Goal: Task Accomplishment & Management: Complete application form

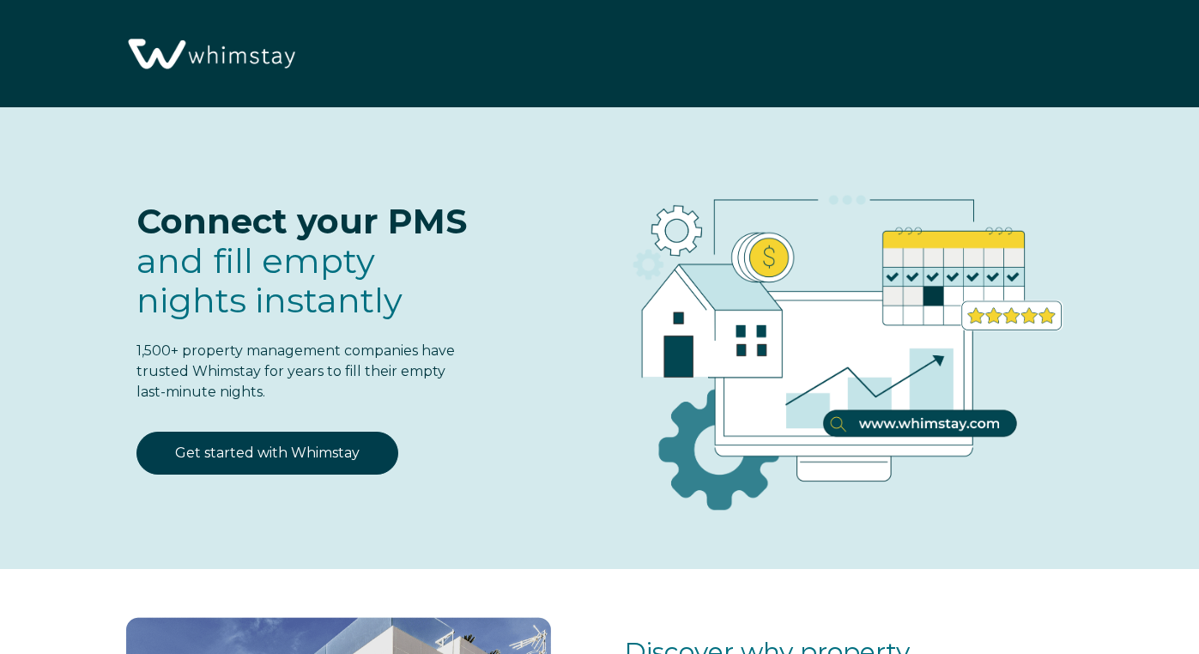
select select "US"
select select "Standard"
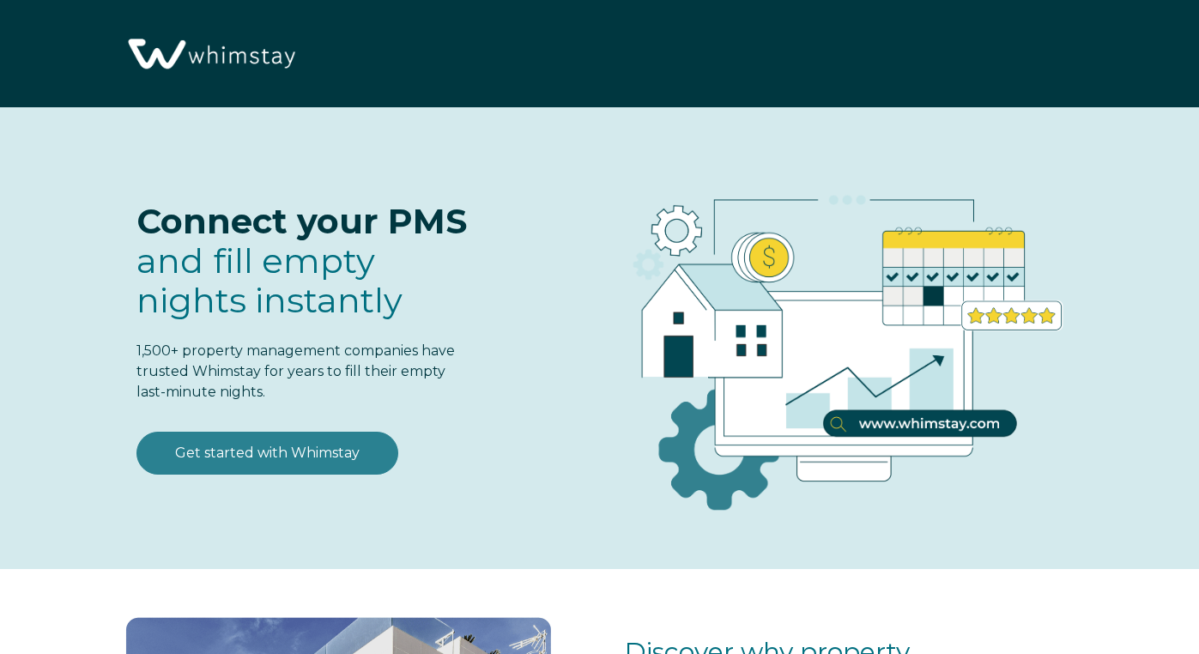
click at [249, 462] on link "Get started with Whimstay" at bounding box center [267, 453] width 262 height 43
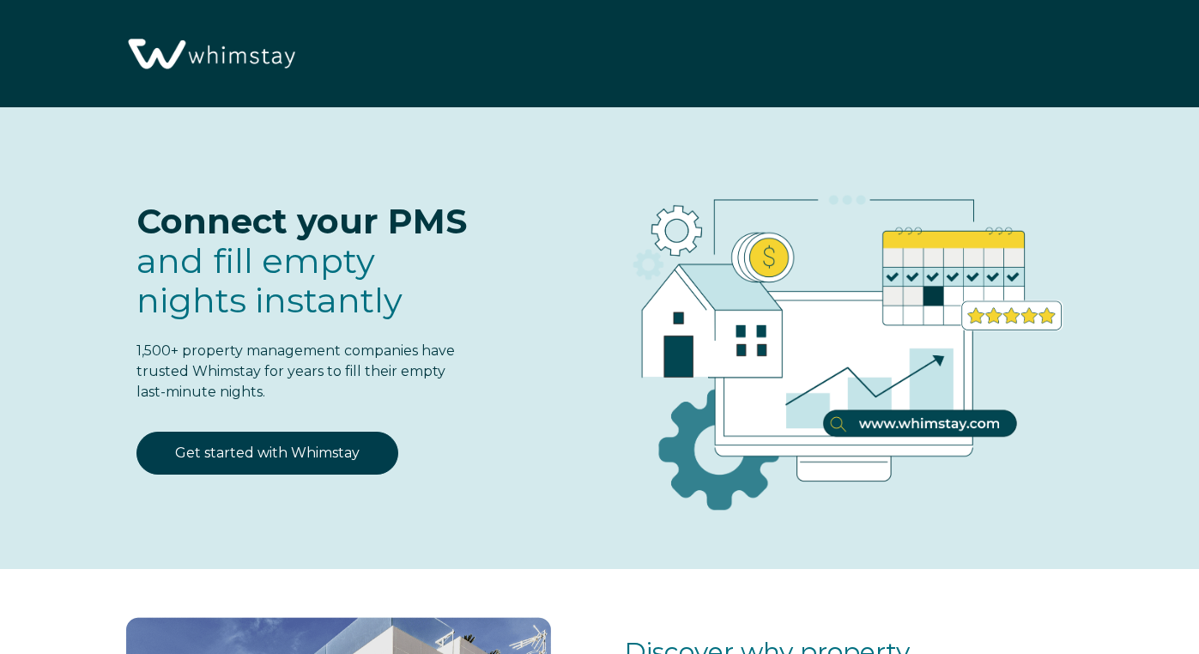
scroll to position [2051, 0]
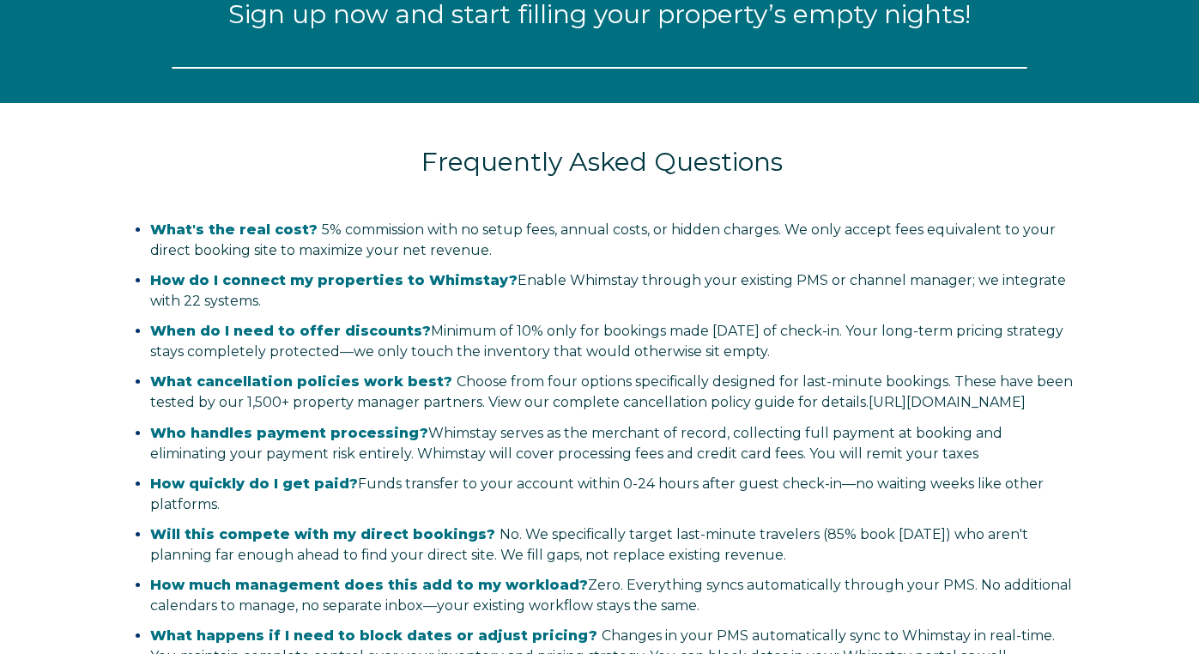
select select "US"
select select "Standard"
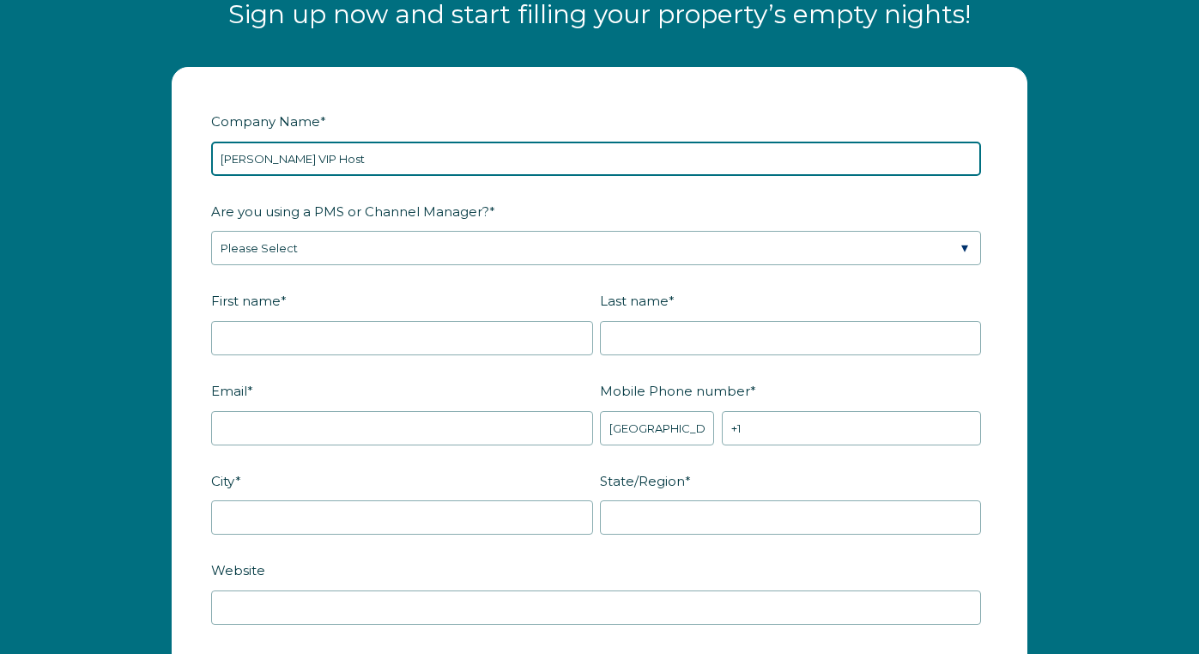
type input "Nash VIP Host"
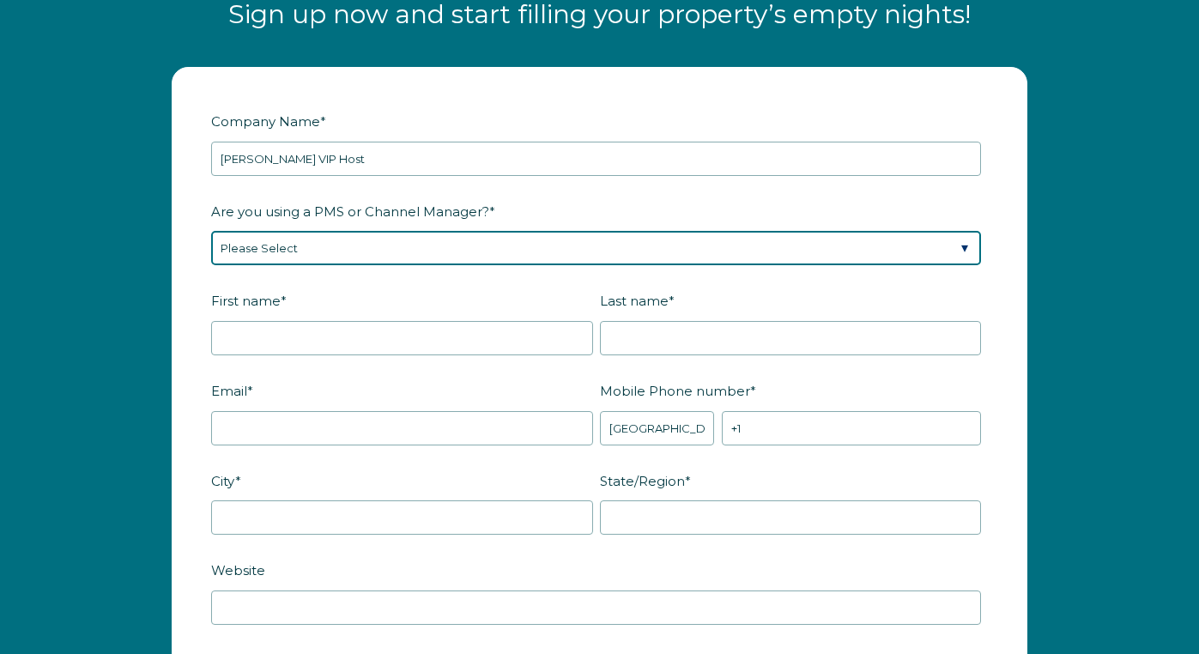
select select "Guesty"
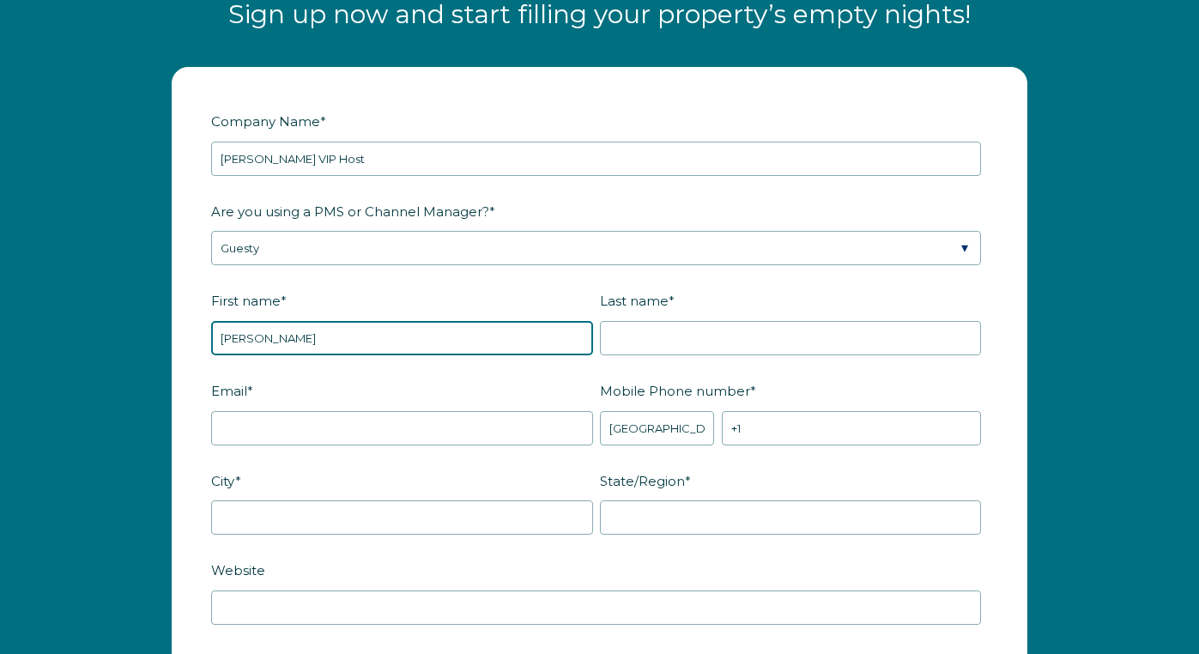
type input "[PERSON_NAME]"
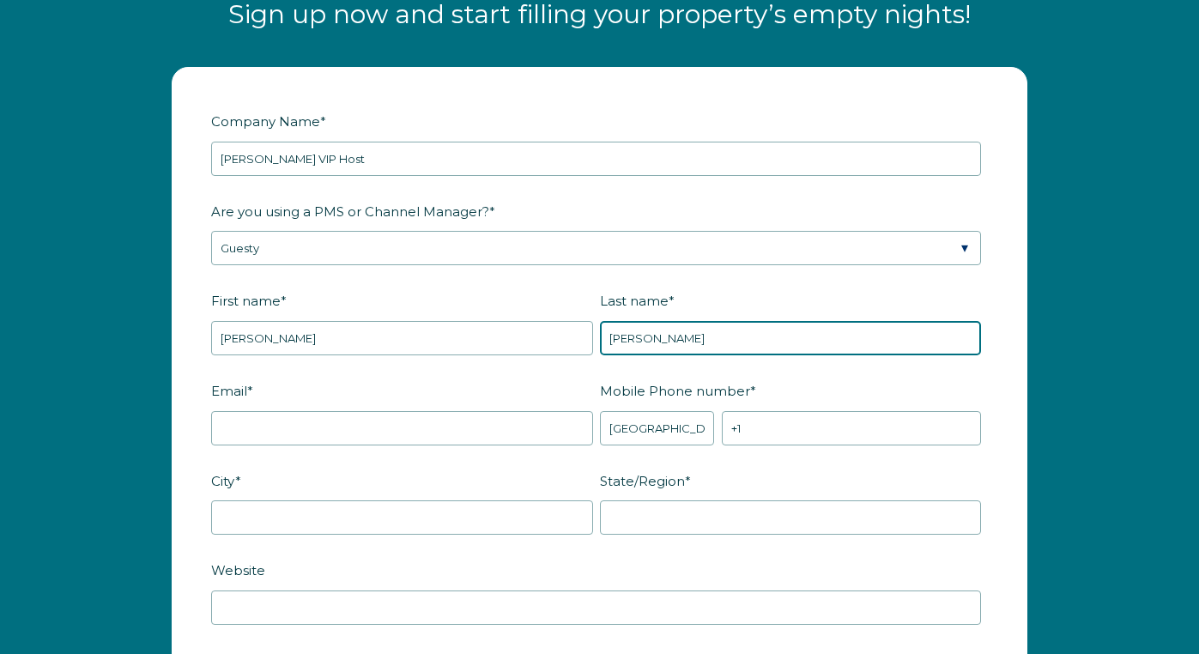
type input "[PERSON_NAME]"
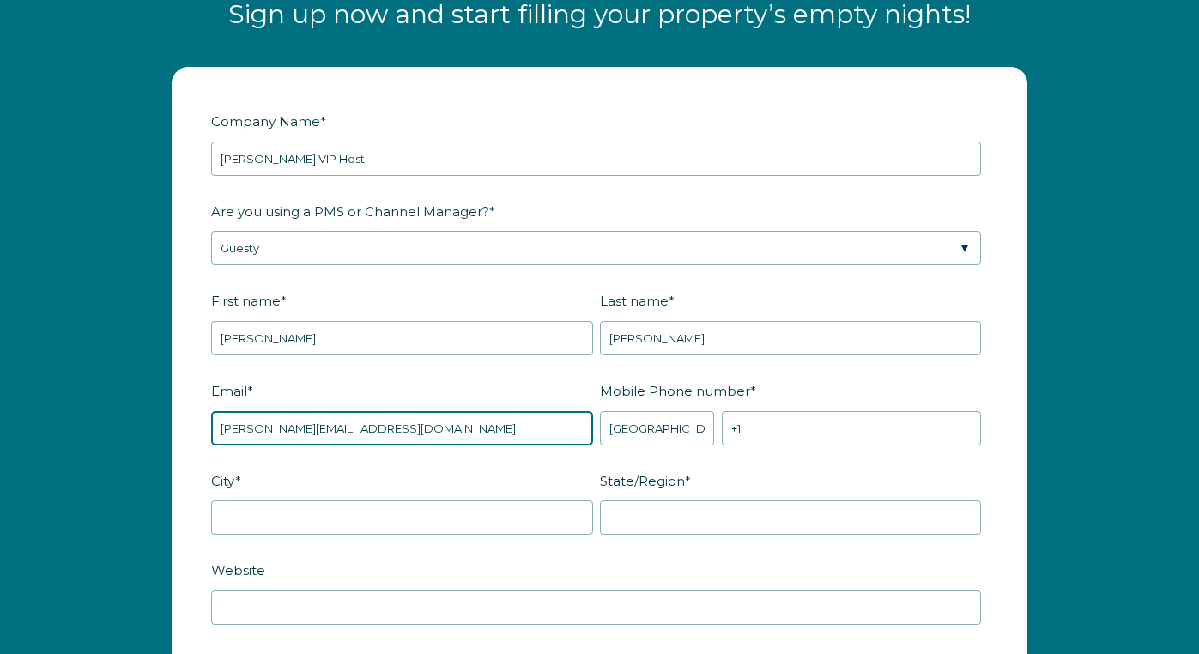
type input "[PERSON_NAME][EMAIL_ADDRESS][DOMAIN_NAME]"
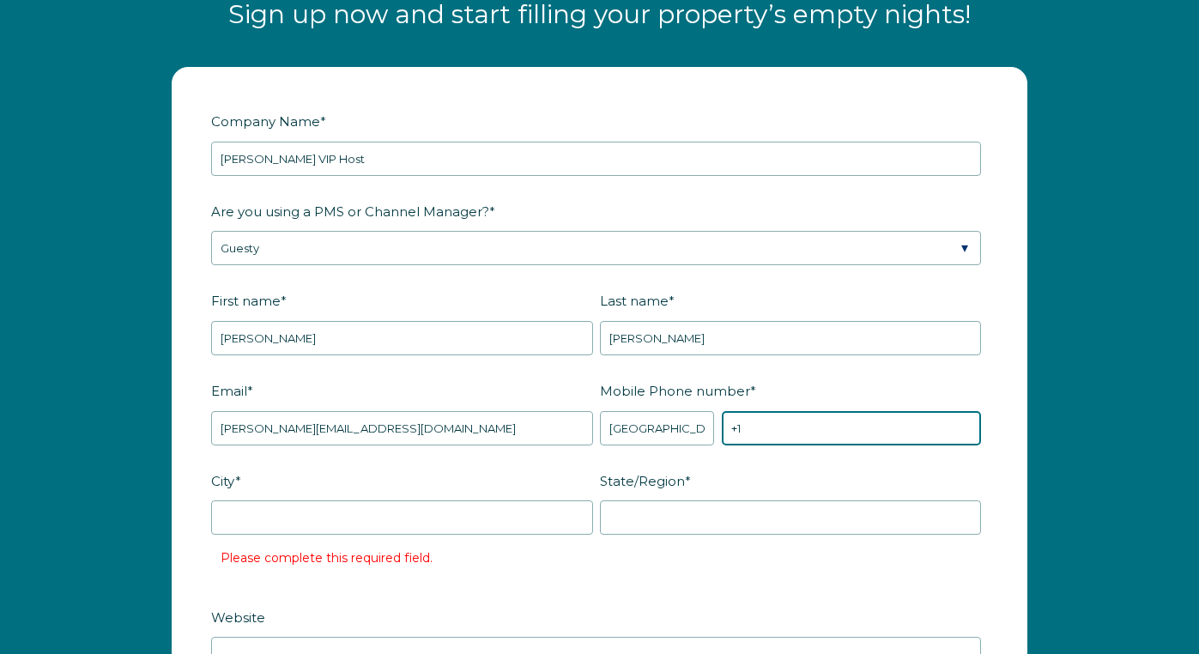
click at [791, 434] on input "+1" at bounding box center [851, 428] width 259 height 34
paste input "eyJhbGciOiJIUzI1NiIsInR5cCI6IkpXVCJ9.eyJ0b2tlbklkIjoiNjhlODE0MzQ0MGZmNGE0YTUwOT…"
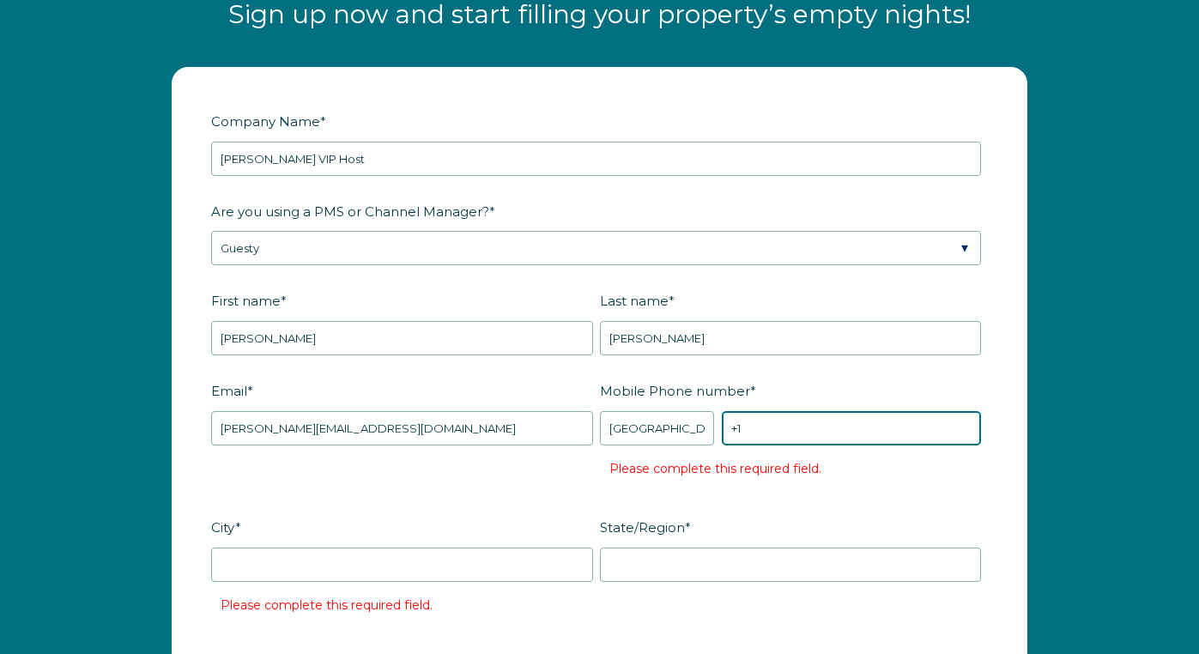
paste input "615-500-1155"
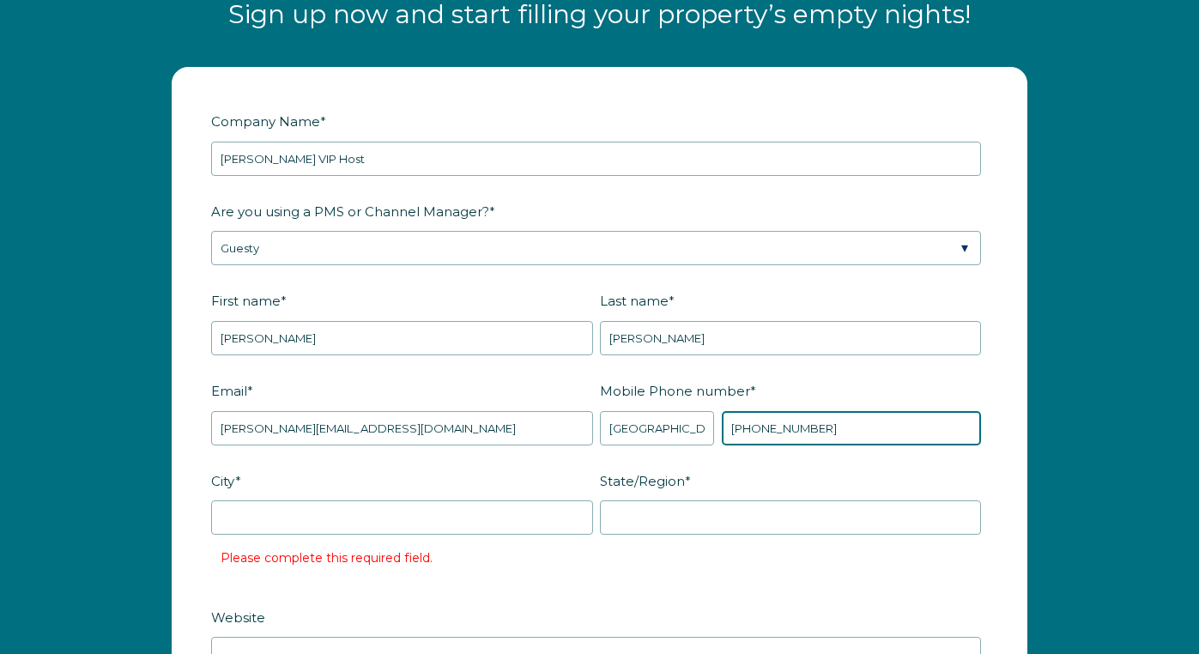
type input "[PHONE_NUMBER]"
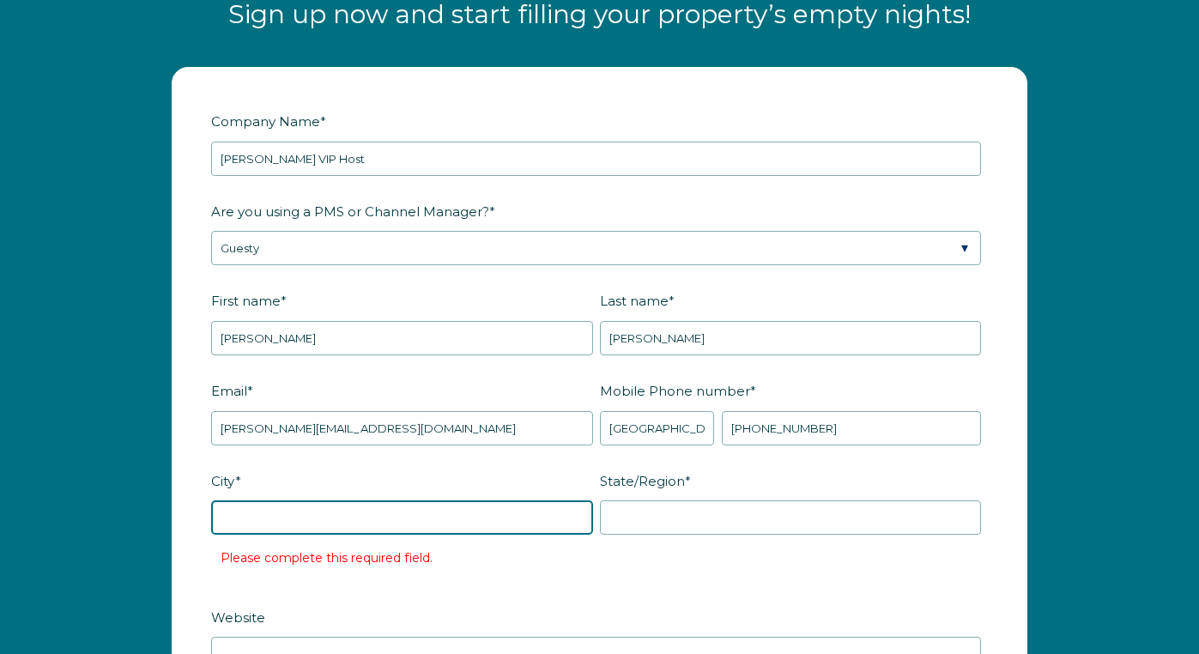
click at [334, 526] on input "City *" at bounding box center [402, 517] width 382 height 34
type input "Nashville"
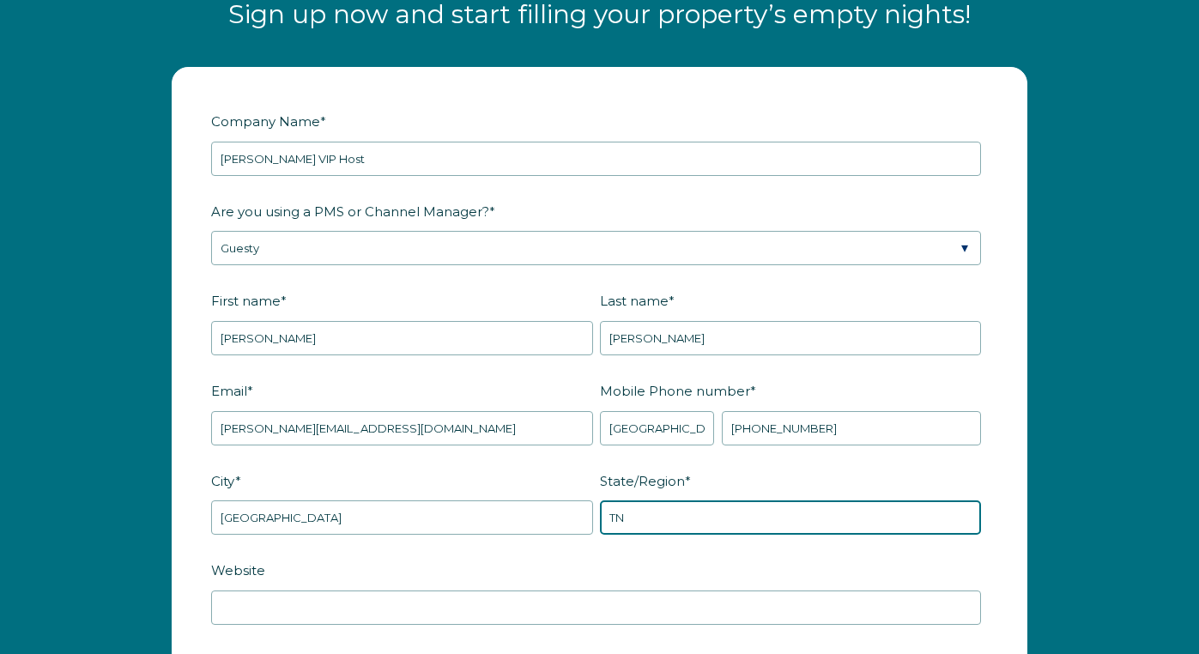
type input "TN"
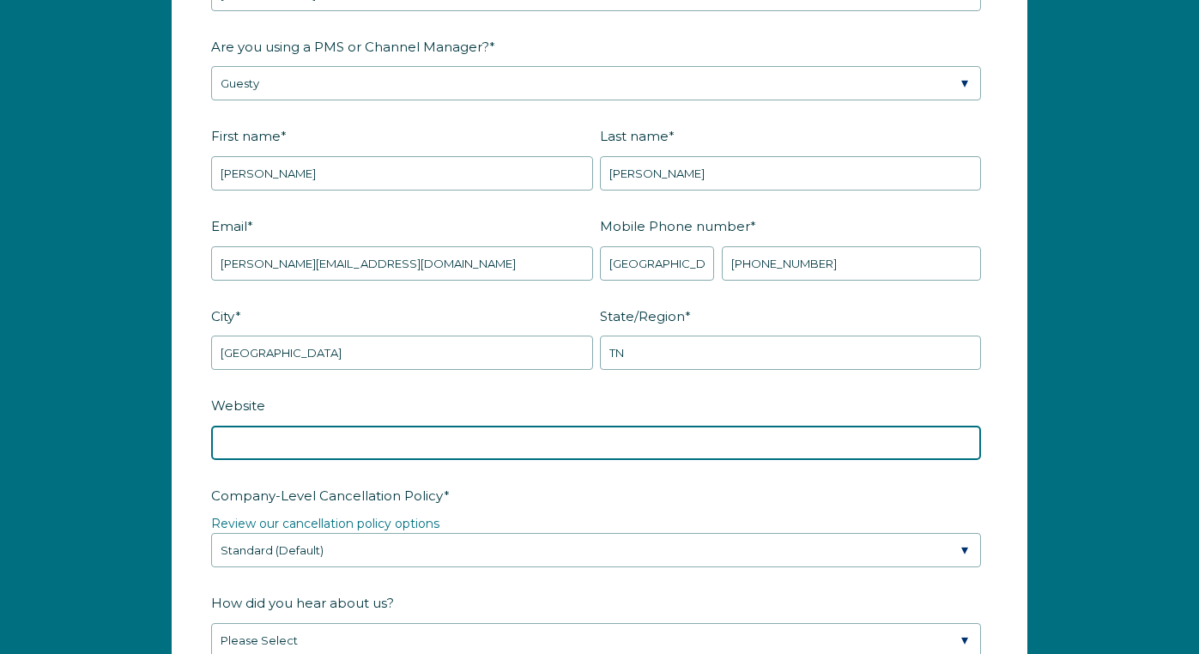
scroll to position [2233, 0]
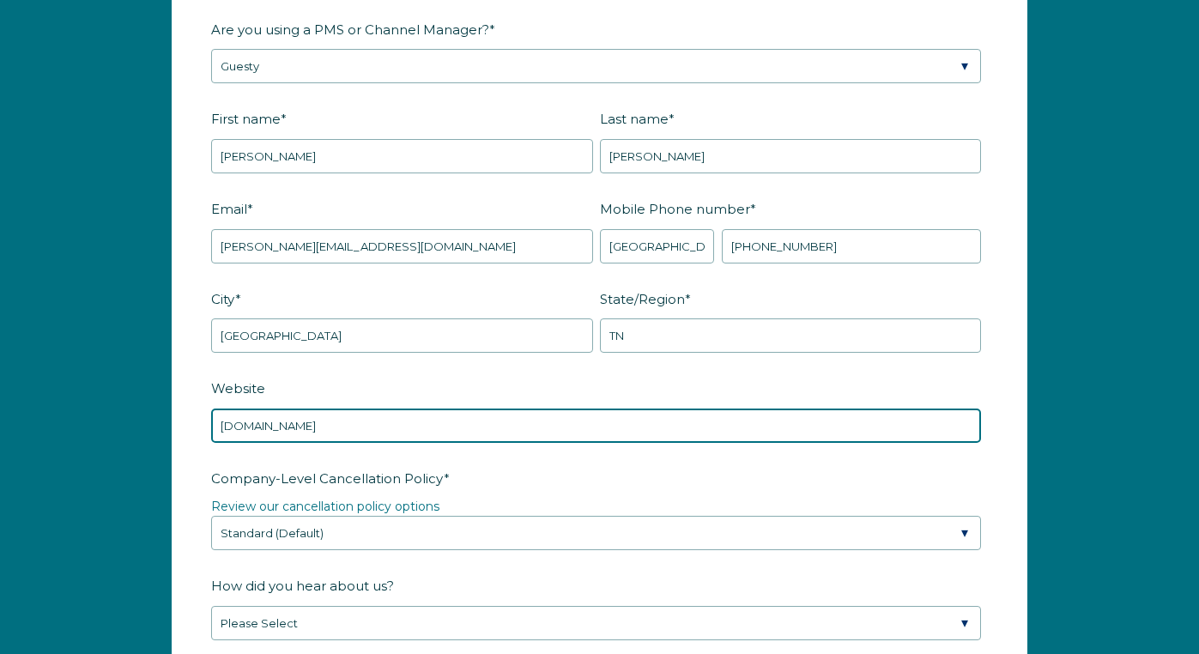
type input "nashvip.host"
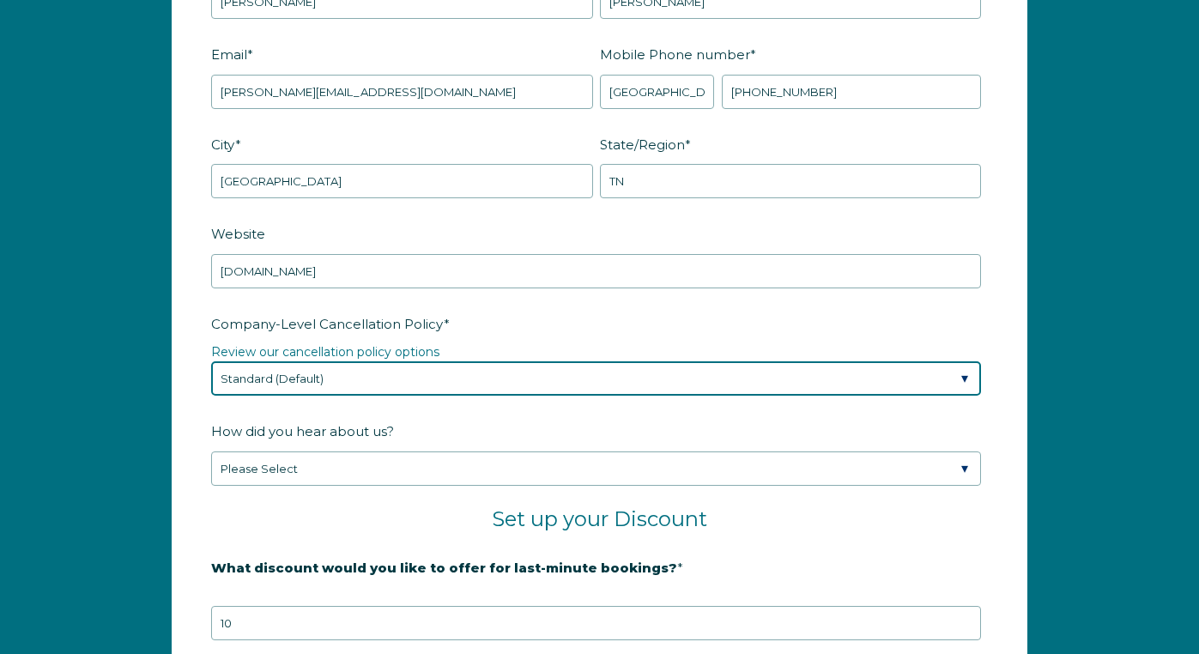
scroll to position [2394, 0]
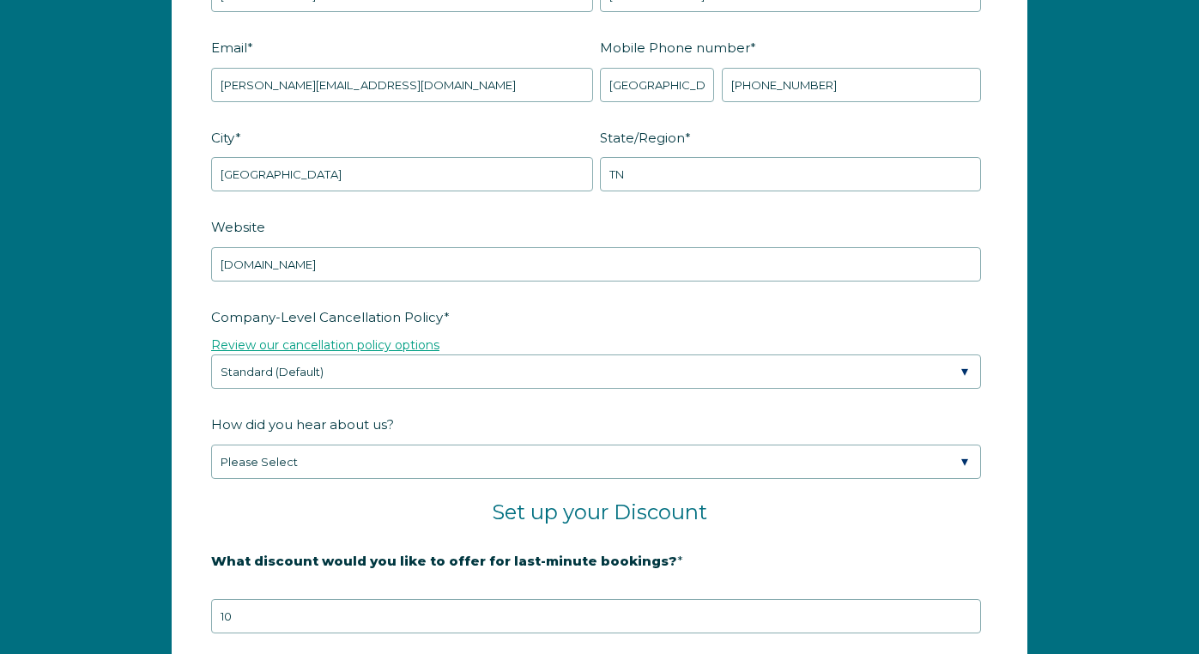
click at [276, 346] on link "Review our cancellation policy options" at bounding box center [325, 344] width 228 height 15
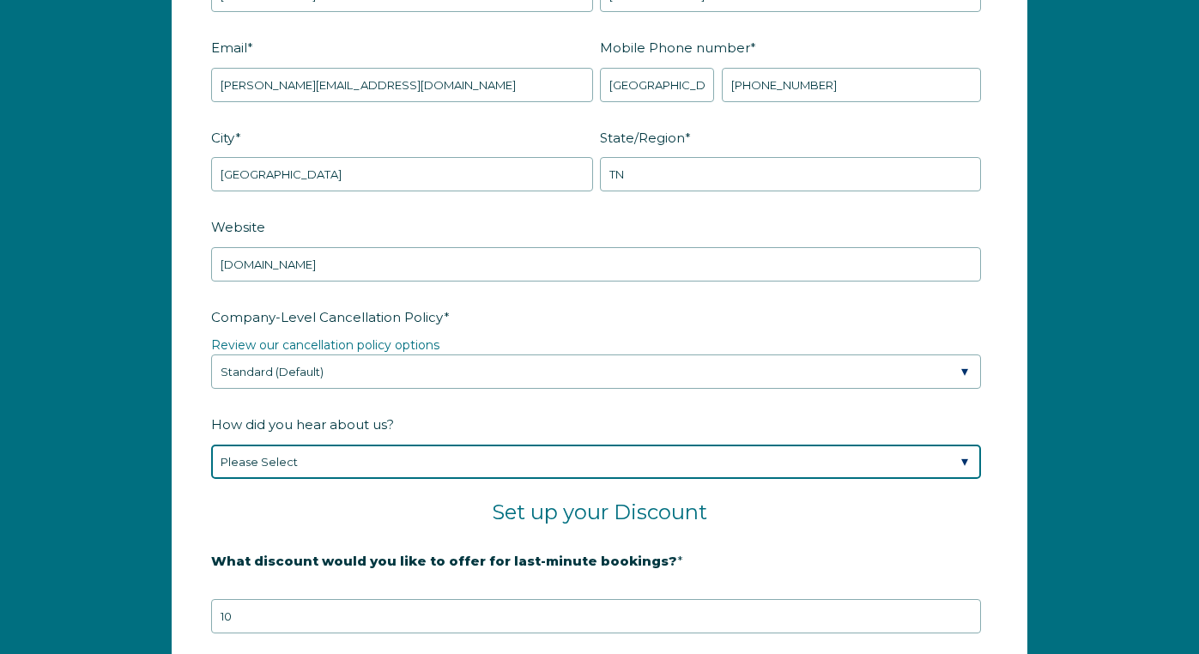
select select "Google Search"
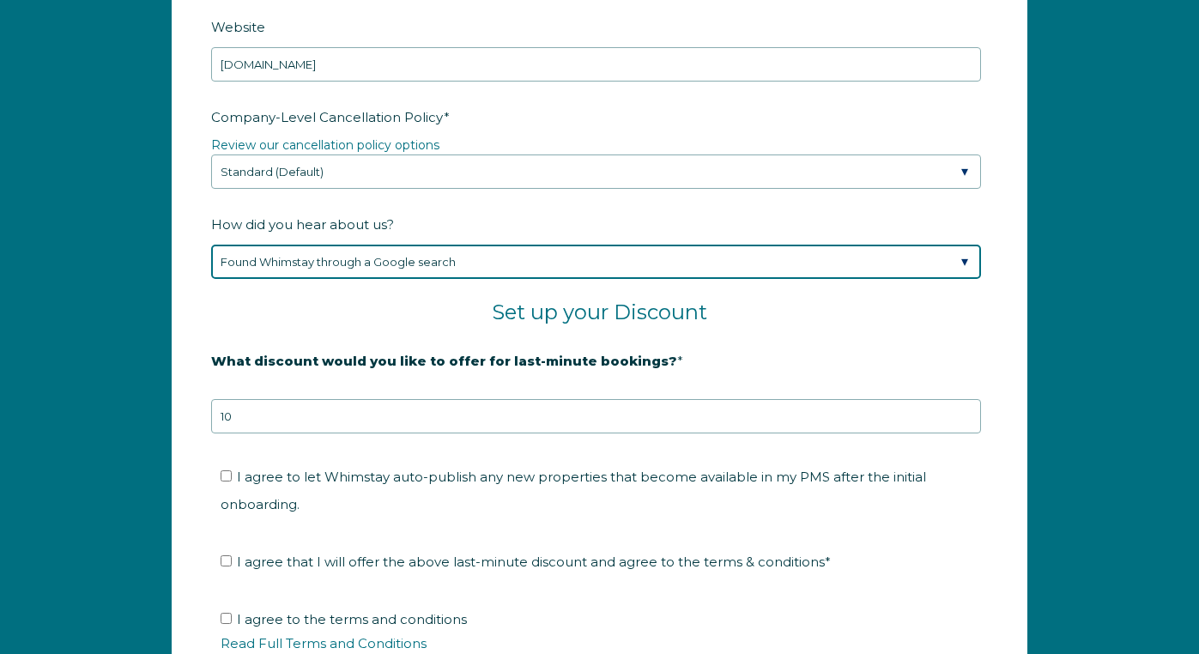
scroll to position [2595, 0]
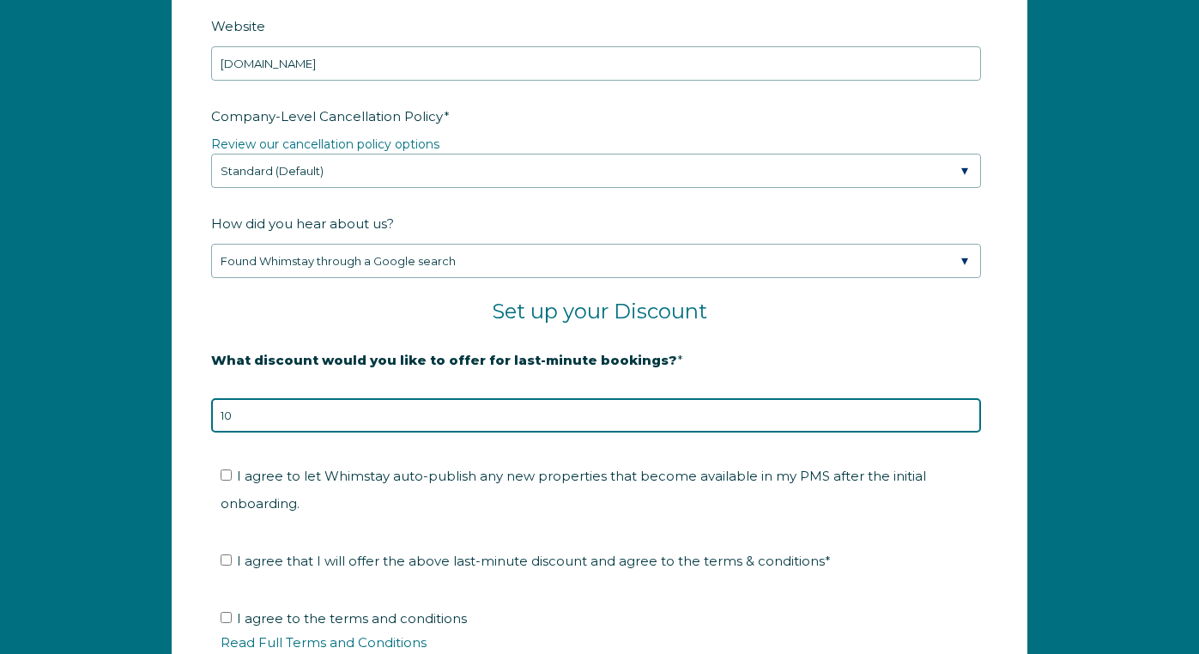
drag, startPoint x: 319, startPoint y: 401, endPoint x: 305, endPoint y: 401, distance: 14.6
click at [305, 401] on input "10" at bounding box center [596, 415] width 770 height 34
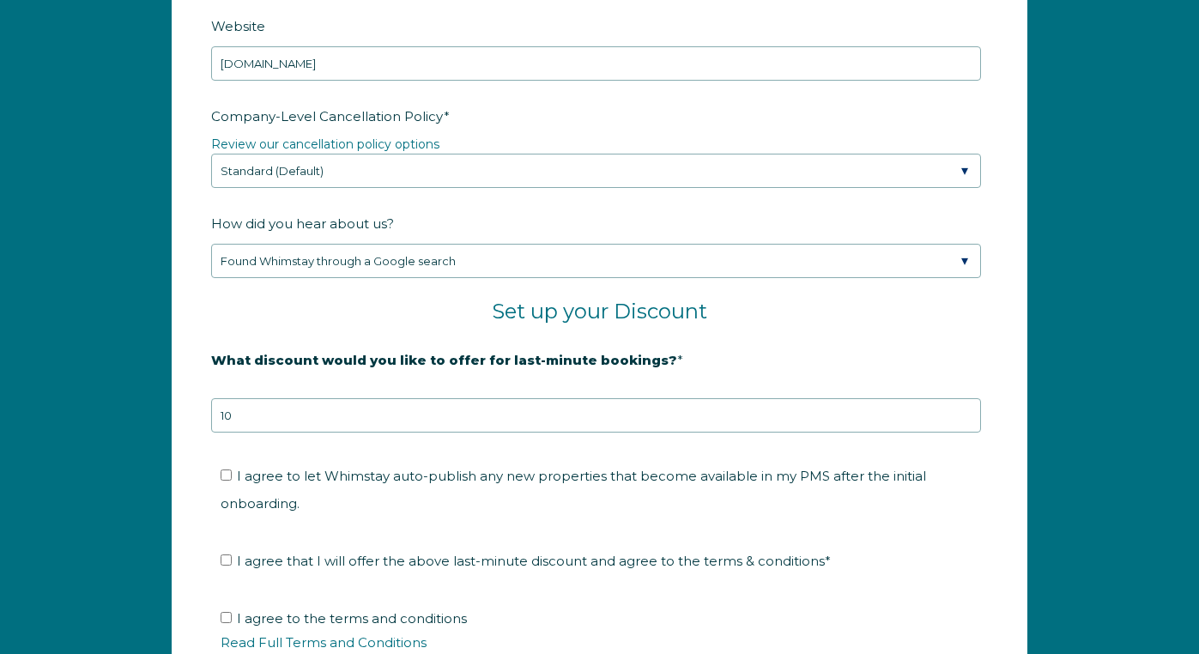
click at [224, 477] on input "I agree to let Whimstay auto-publish any new properties that become available i…" at bounding box center [226, 475] width 11 height 11
checkbox input "true"
click at [227, 559] on input "I agree that I will offer the above last-minute discount and agree to the terms…" at bounding box center [226, 560] width 11 height 11
checkbox input "true"
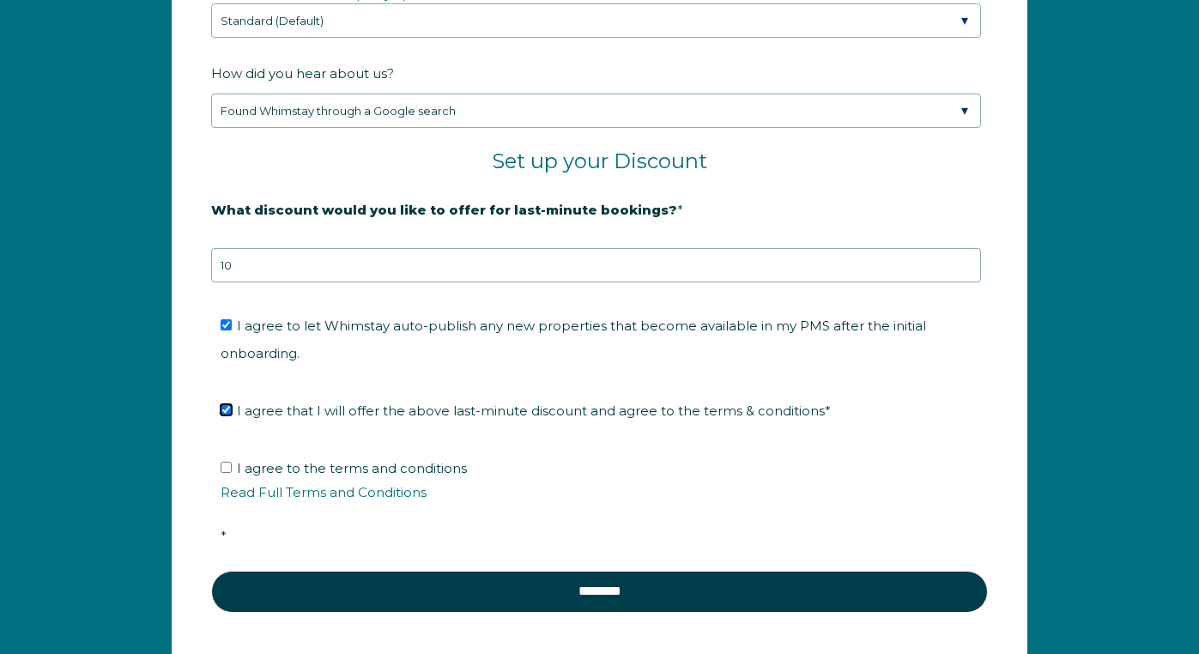
scroll to position [2806, 0]
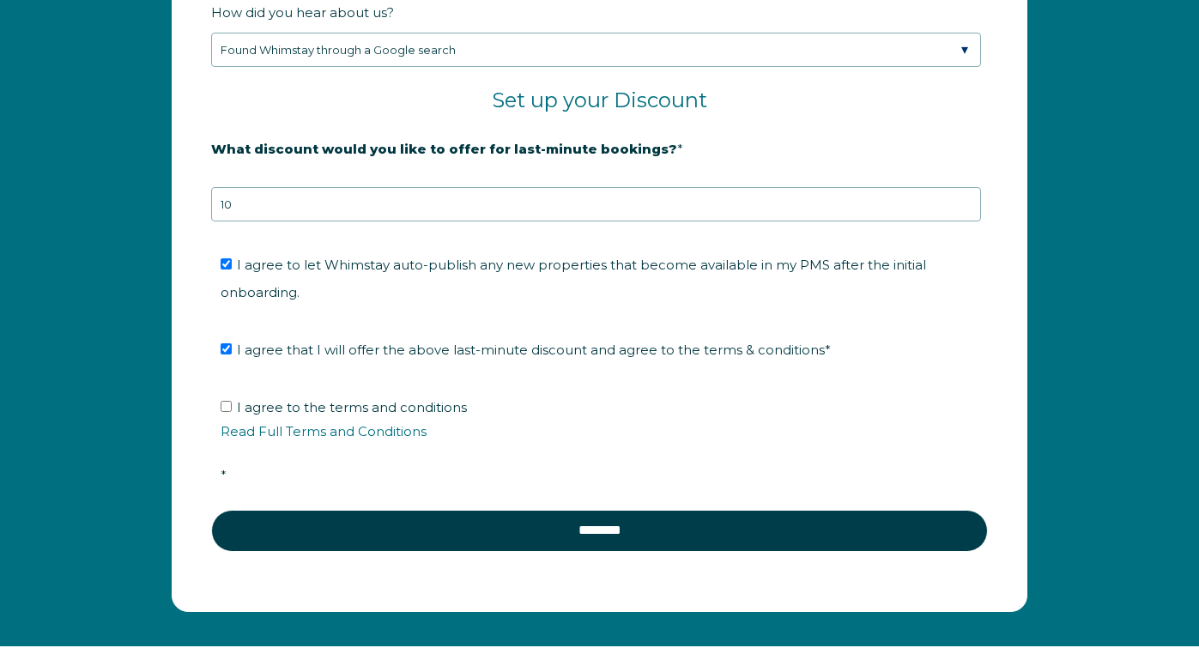
click at [227, 409] on input "I agree to the terms and conditions Read Full Terms and Conditions *" at bounding box center [226, 406] width 11 height 11
checkbox input "true"
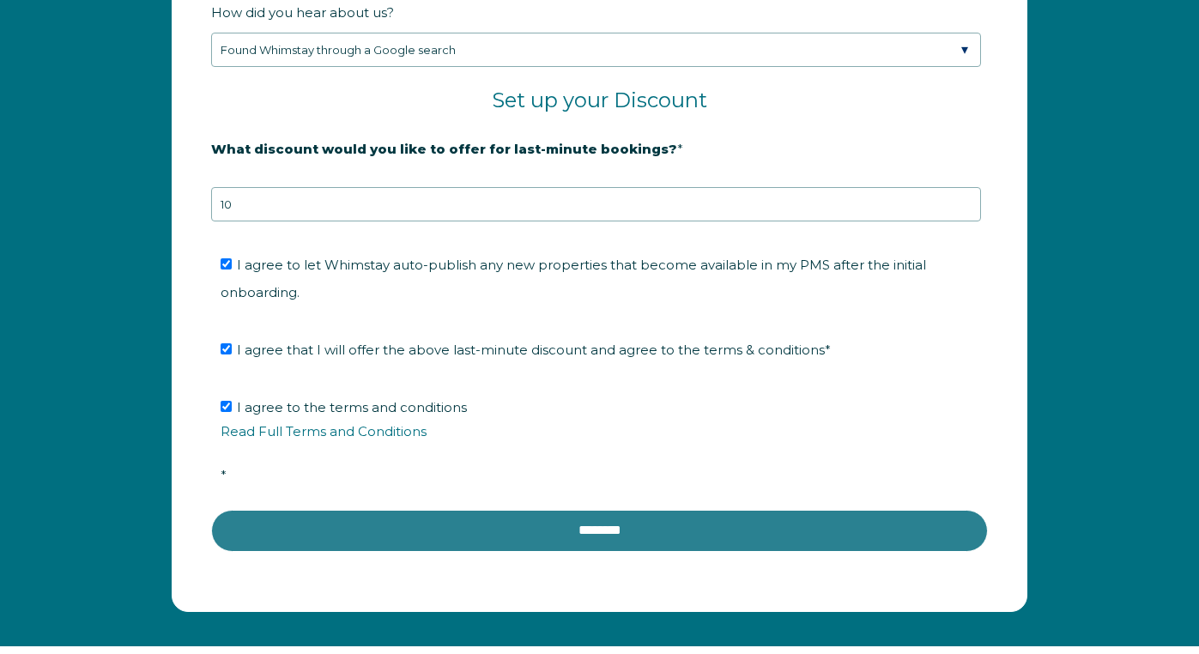
click at [336, 525] on input "********" at bounding box center [599, 530] width 777 height 41
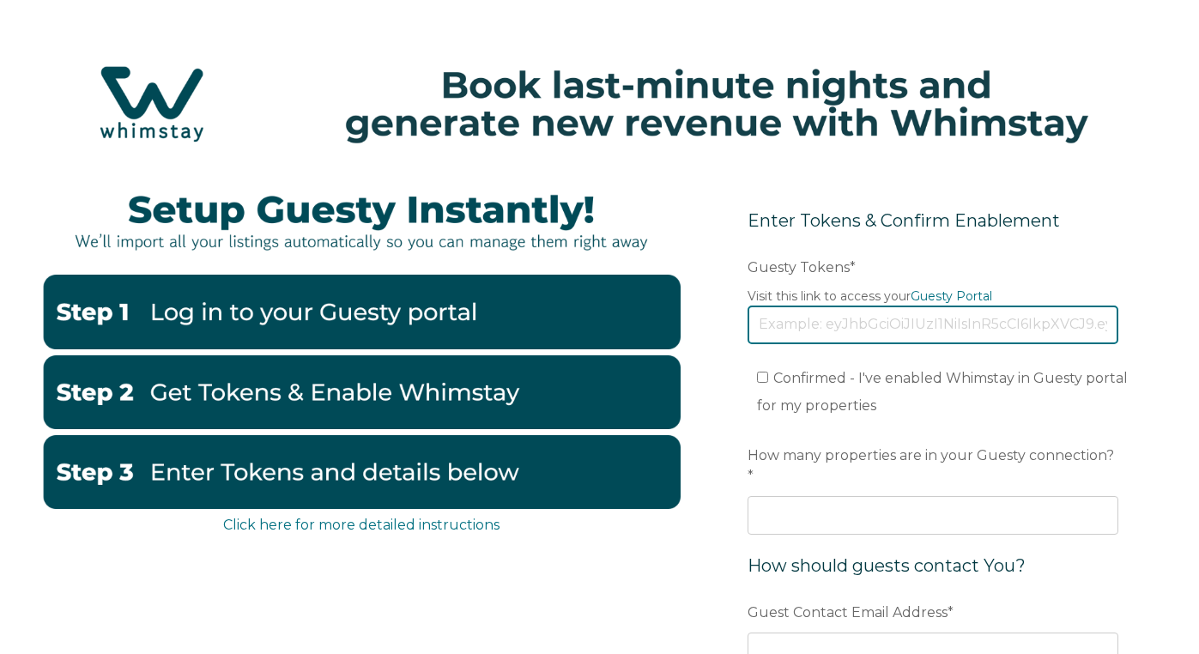
click at [870, 318] on input "Guesty Tokens *" at bounding box center [933, 325] width 371 height 38
paste input "eyJhbGciOiJIUzI1NiIsInR5cCI6IkpXVCJ9.eyJ0b2tlbklkIjoiNjhlODE1YTcxMGMzZGFjMWNiNT…"
type input "eyJhbGciOiJIUzI1NiIsInR5cCI6IkpXVCJ9.eyJ0b2tlbklkIjoiNjhlODE1YTcxMGMzZGFjMWNiNT…"
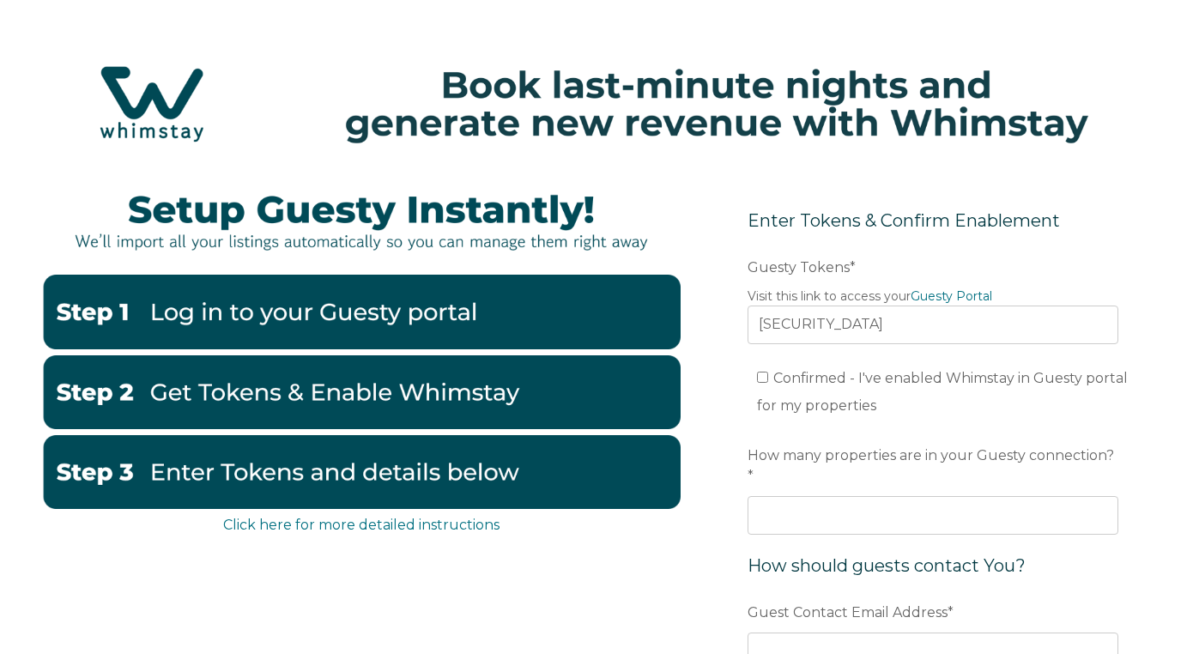
click at [762, 378] on input "Confirmed - I've enabled Whimstay in Guesty portal for my properties" at bounding box center [762, 377] width 11 height 11
checkbox input "true"
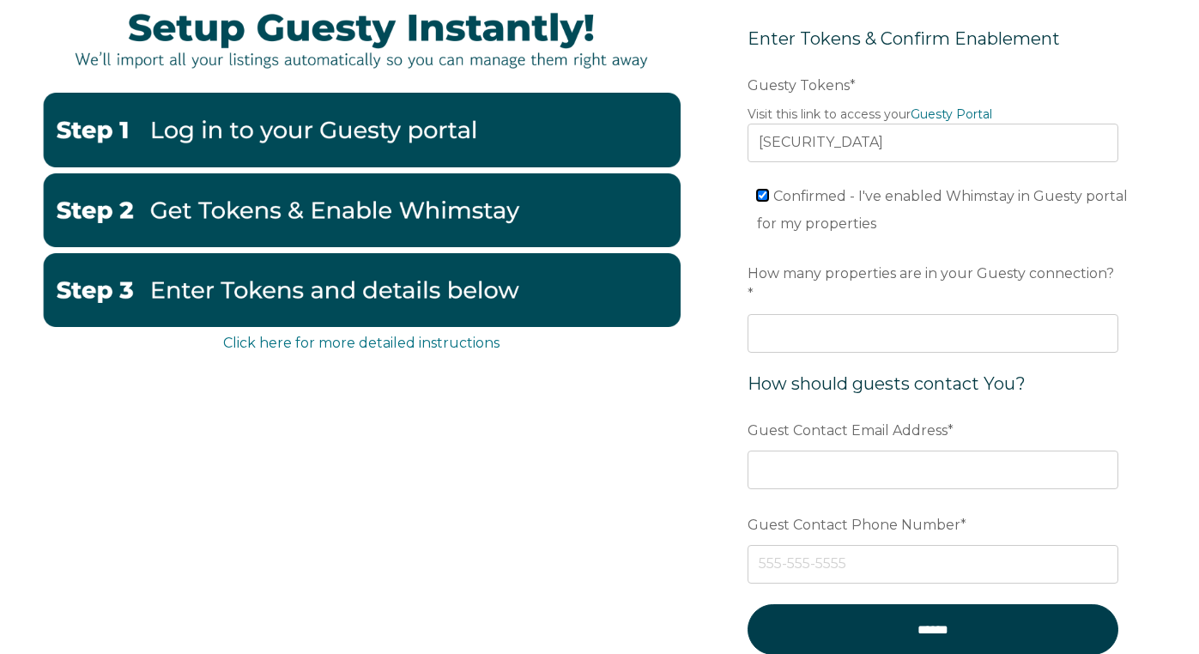
scroll to position [193, 0]
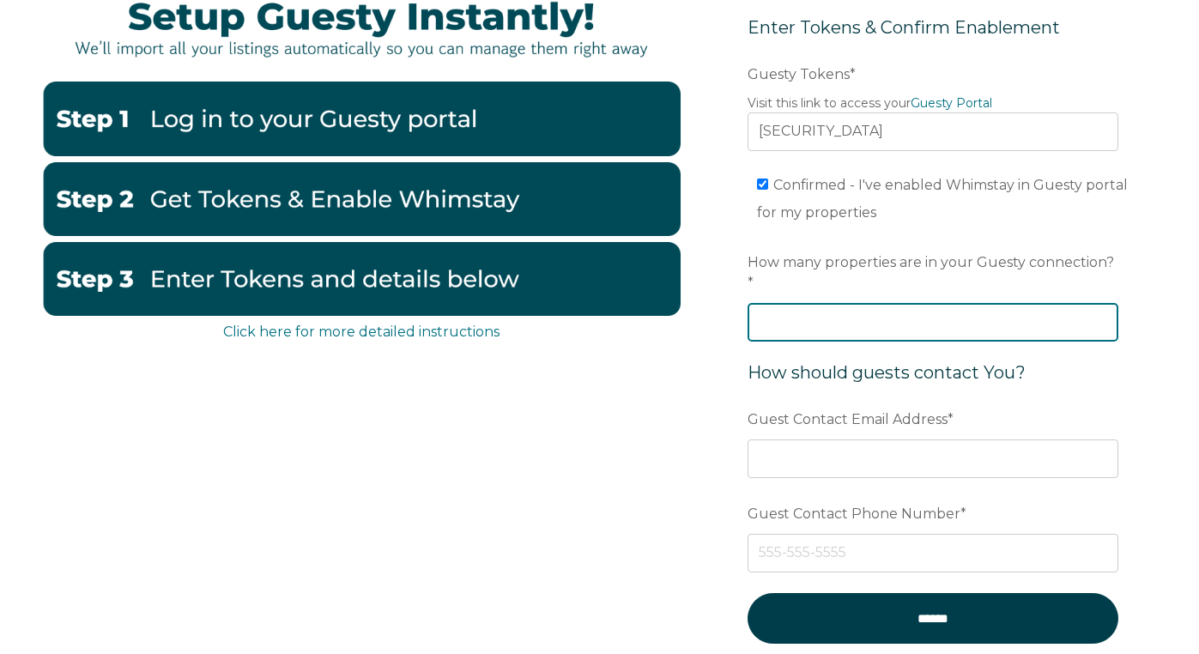
click at [796, 305] on input "How many properties are in your Guesty connection? *" at bounding box center [933, 322] width 371 height 38
type input "3"
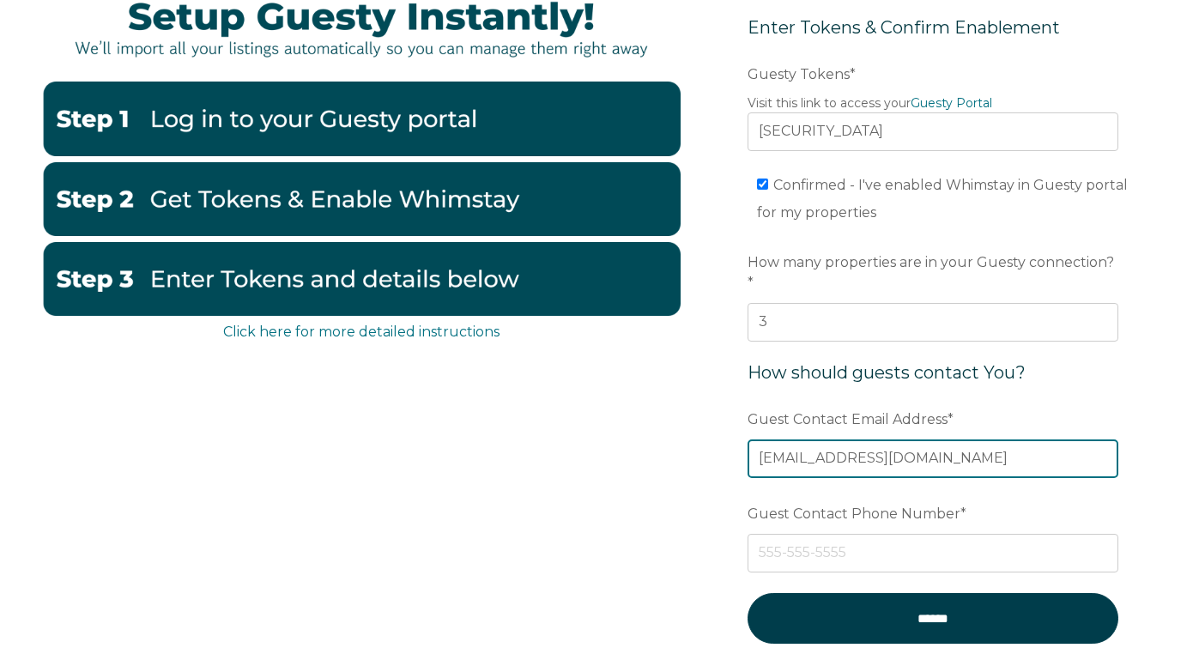
type input "info@nashvip.host"
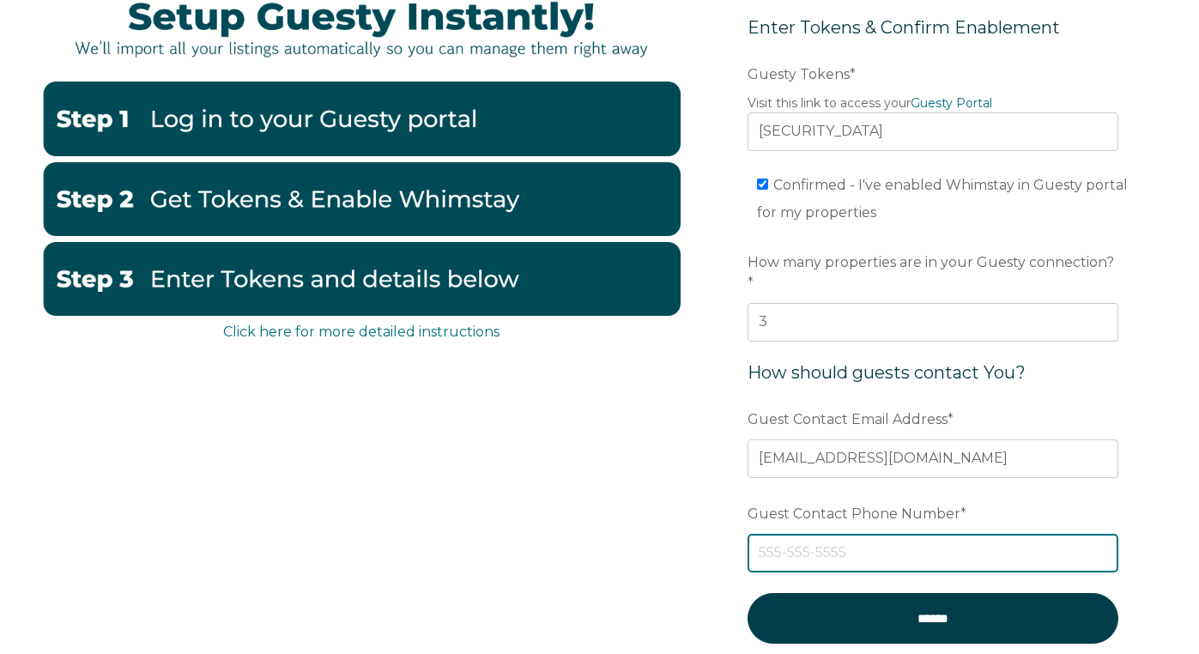
paste input "eyJhbGciOiJIUzI1NiIsInR5cCI6IkpXVCJ9.eyJ0b2tlbklkIjoiNjhlODE1YTcxMGMzZGFjMWNiNT…"
type input "eyJhbGciOiJIUzI1NiIsInR5cCI6IkpXVCJ9.eyJ0b2tlbklkIjoiNjhlODE1YTcxMGMzZGFjMWNiNT…"
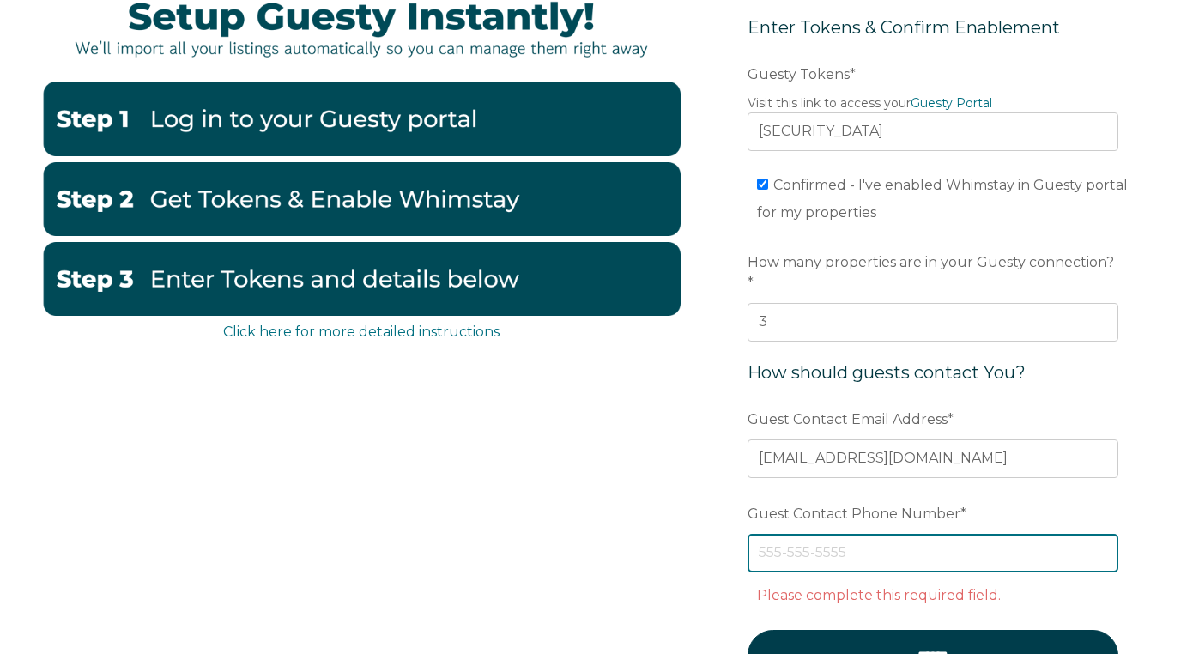
paste input "615-500-1155"
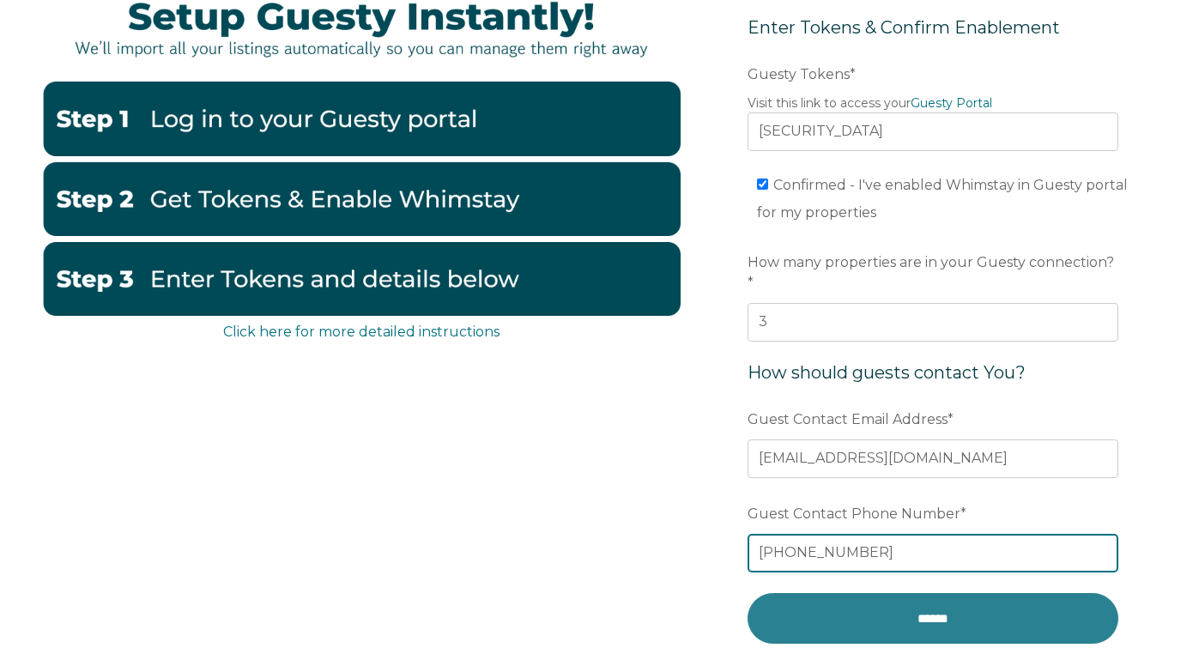
type input "615-500-1155"
click at [811, 606] on input "******" at bounding box center [933, 618] width 371 height 51
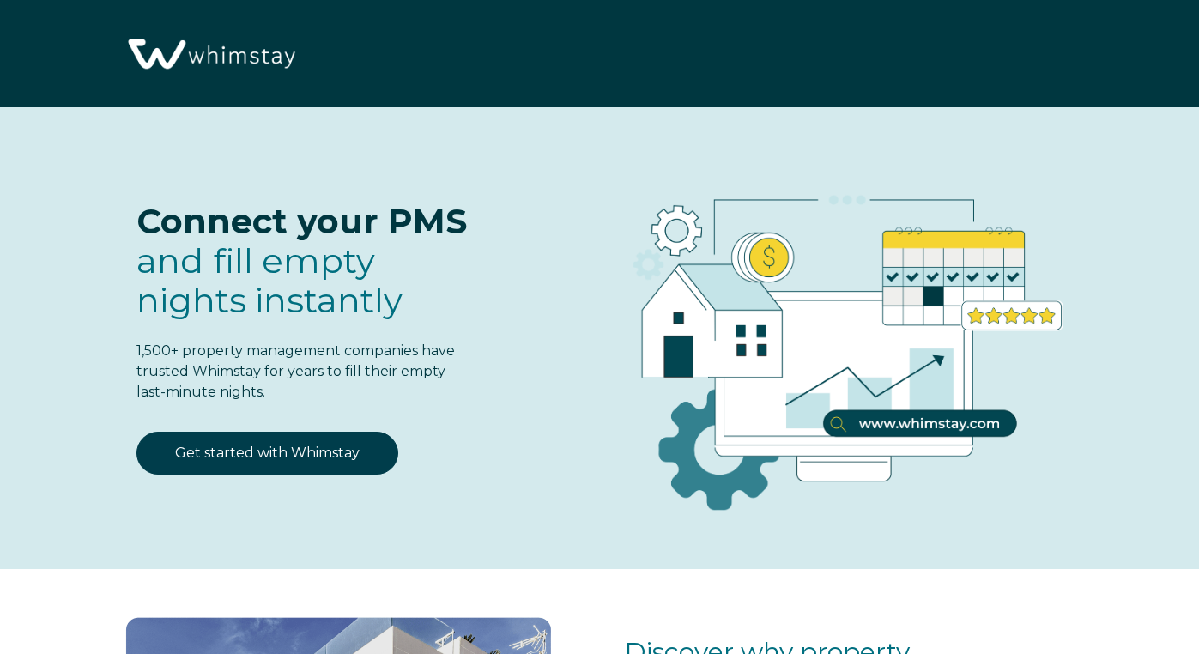
select select "US"
select select "Standard"
